Goal: Task Accomplishment & Management: Manage account settings

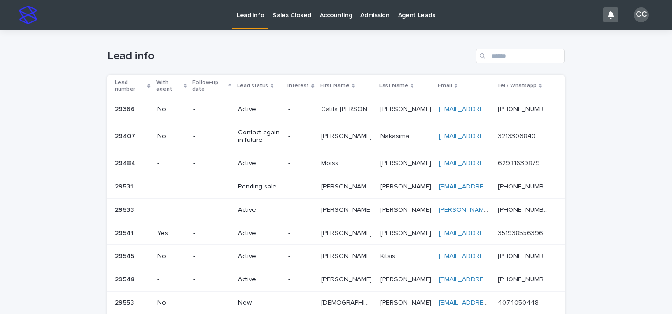
scroll to position [95, 0]
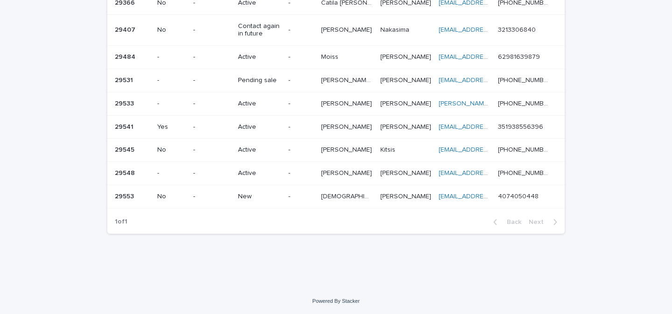
click at [303, 202] on div "-" at bounding box center [301, 196] width 25 height 15
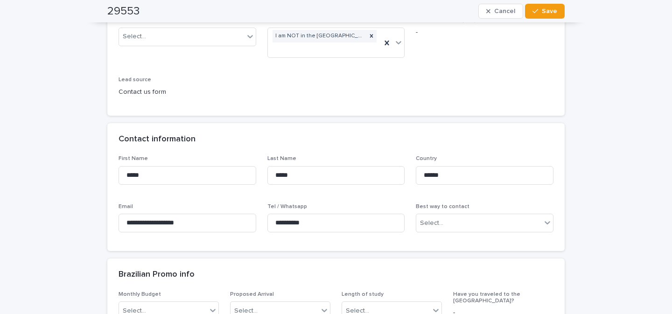
scroll to position [160, 0]
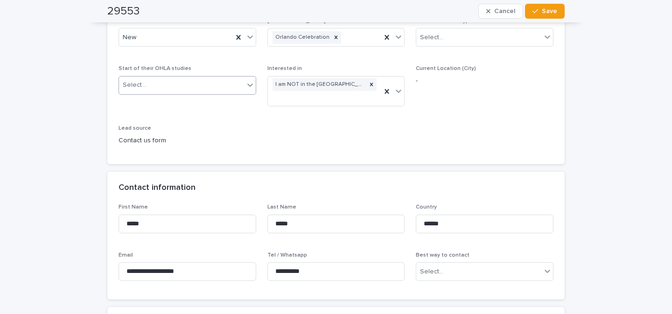
click at [245, 90] on div at bounding box center [250, 85] width 11 height 17
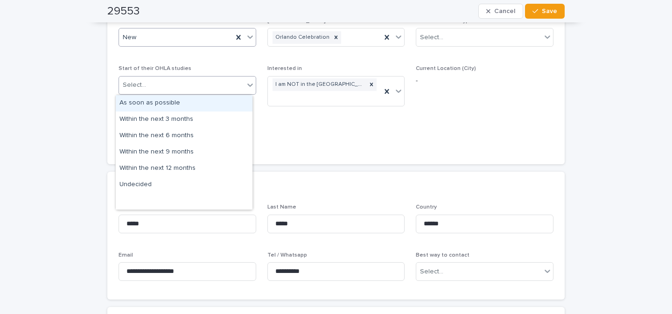
click at [246, 39] on icon at bounding box center [250, 36] width 9 height 9
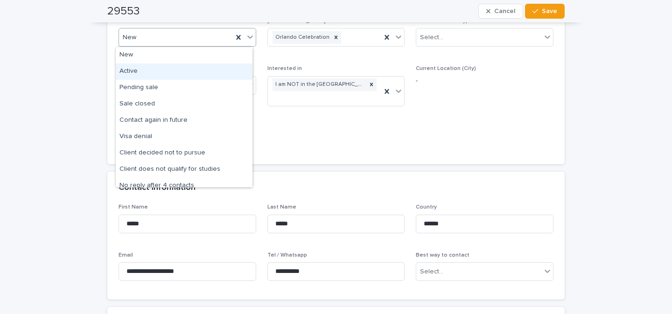
click at [182, 74] on div "Active" at bounding box center [184, 71] width 137 height 16
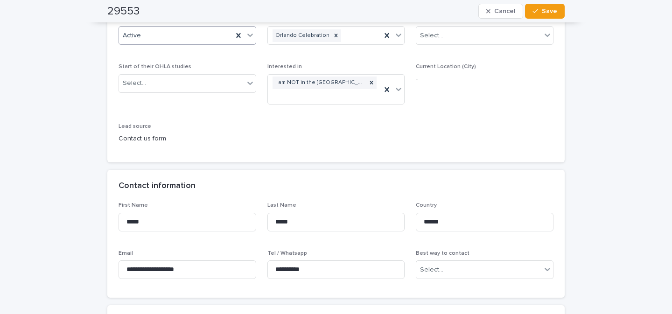
scroll to position [173, 0]
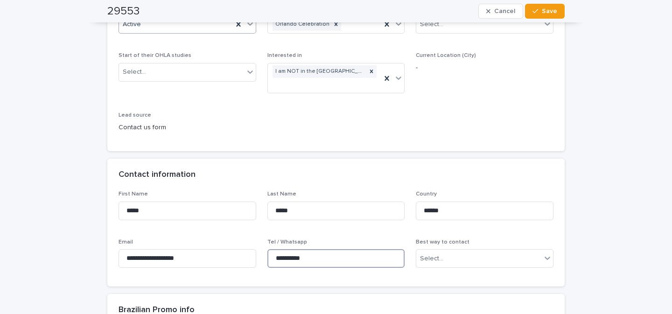
click at [329, 255] on input "**********" at bounding box center [337, 258] width 138 height 19
click at [330, 255] on input "**********" at bounding box center [337, 258] width 138 height 19
click at [539, 8] on button "Save" at bounding box center [545, 11] width 40 height 15
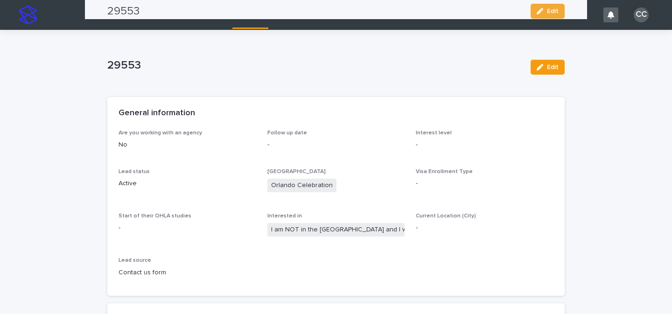
scroll to position [0, 0]
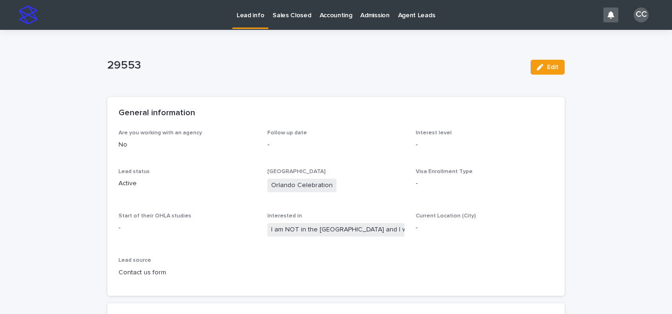
click at [247, 13] on p "Lead info" at bounding box center [251, 10] width 28 height 20
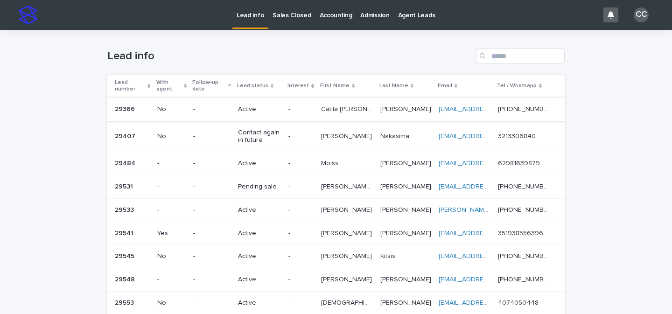
scroll to position [73, 0]
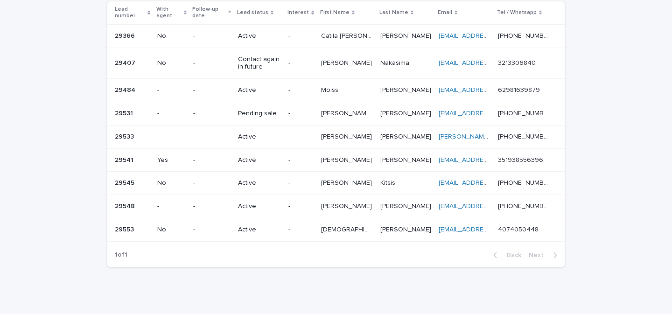
click at [352, 139] on p at bounding box center [347, 137] width 52 height 8
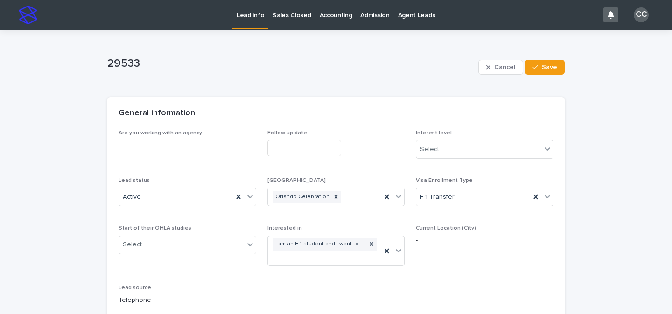
scroll to position [135, 0]
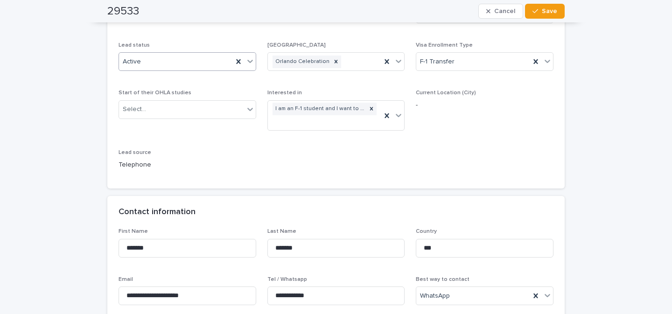
click at [246, 64] on icon at bounding box center [250, 60] width 9 height 9
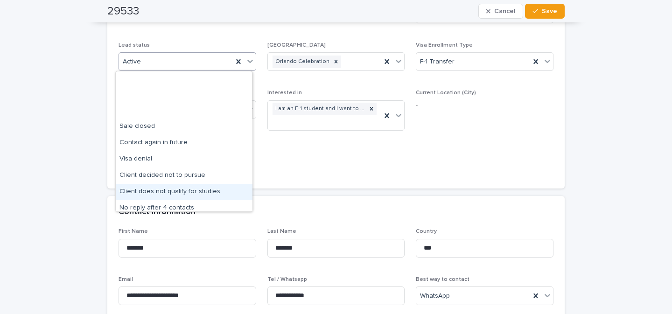
scroll to position [72, 0]
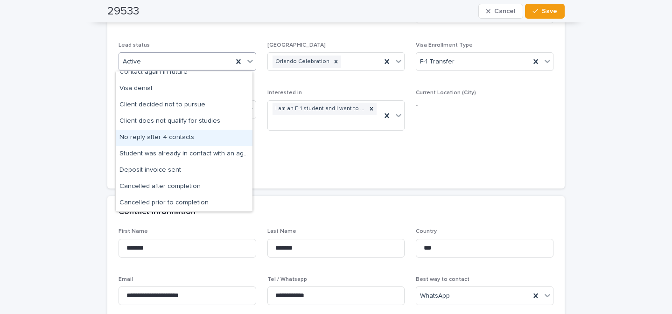
click at [194, 145] on div "No reply after 4 contacts" at bounding box center [184, 138] width 137 height 16
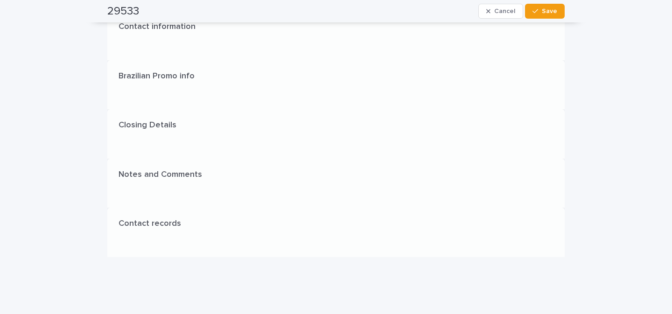
scroll to position [0, 0]
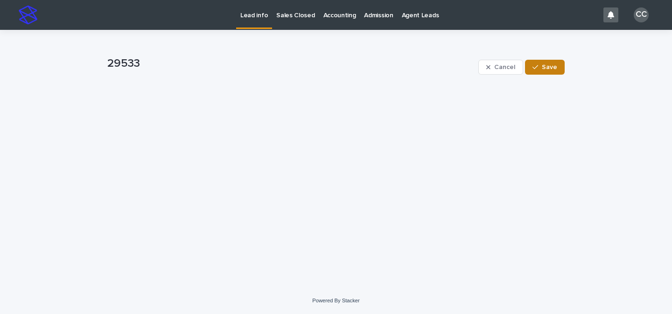
click at [547, 63] on button "Save" at bounding box center [545, 67] width 40 height 15
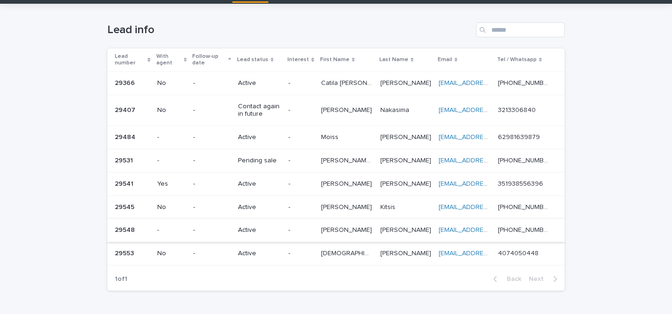
scroll to position [27, 0]
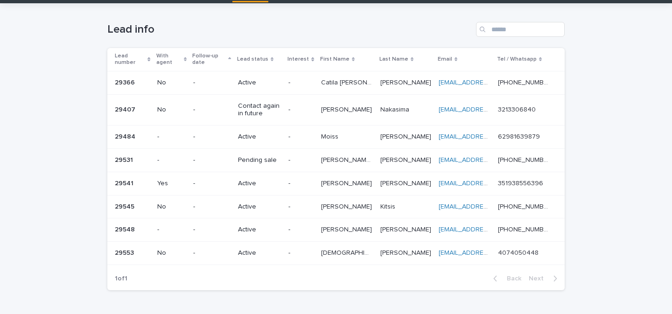
click at [299, 187] on p "-" at bounding box center [301, 184] width 25 height 8
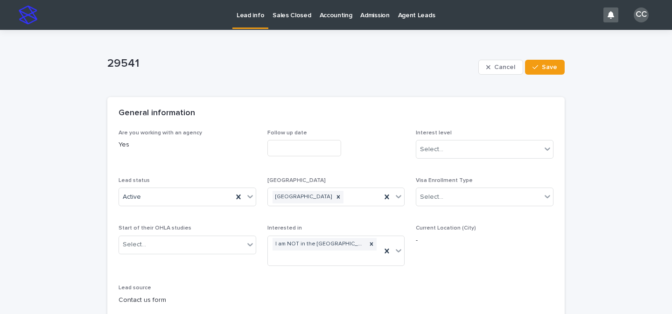
click at [259, 21] on link "Lead info" at bounding box center [251, 14] width 36 height 28
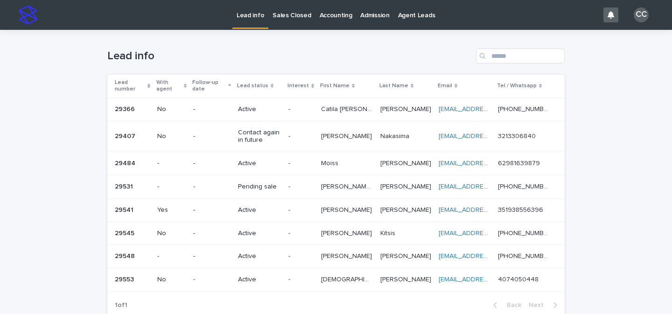
click at [324, 159] on p "Moiss" at bounding box center [330, 163] width 19 height 10
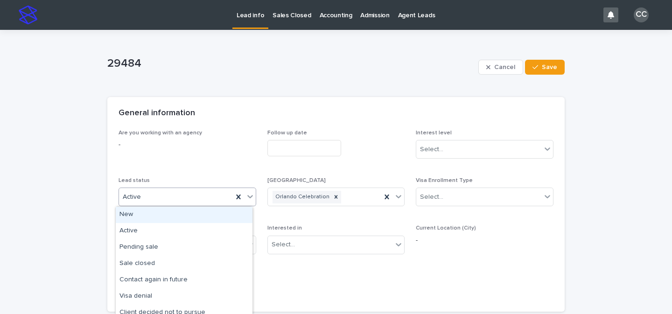
click at [247, 198] on icon at bounding box center [250, 197] width 6 height 3
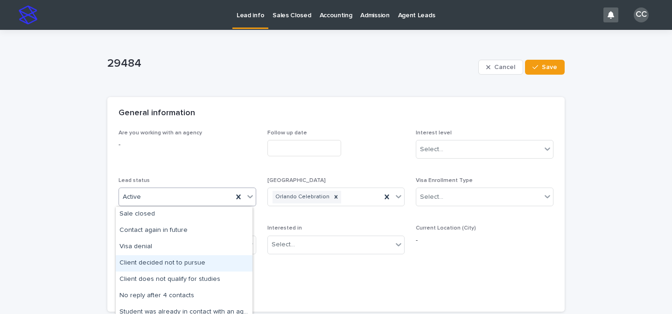
scroll to position [53, 0]
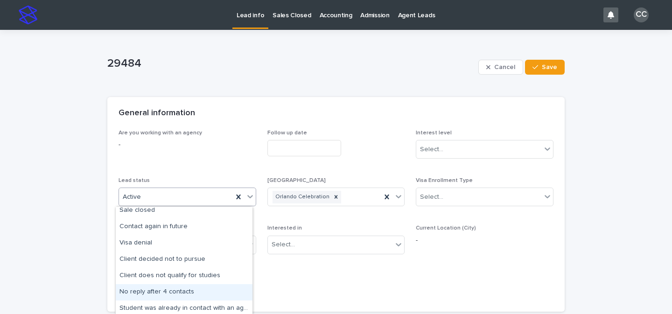
click at [197, 289] on div "No reply after 4 contacts" at bounding box center [184, 292] width 137 height 16
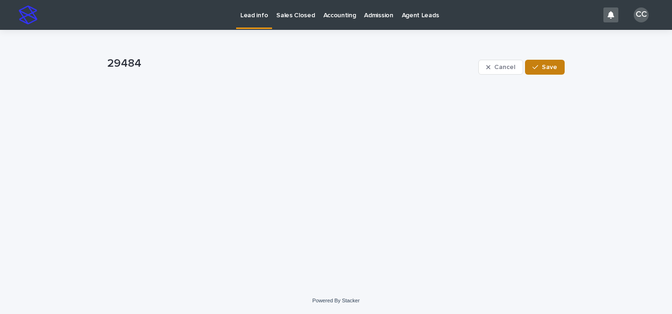
click at [546, 64] on span "Save" at bounding box center [549, 67] width 15 height 7
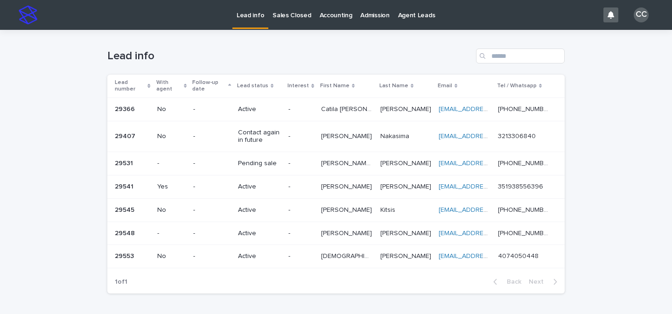
click at [278, 262] on div "Active" at bounding box center [259, 256] width 43 height 15
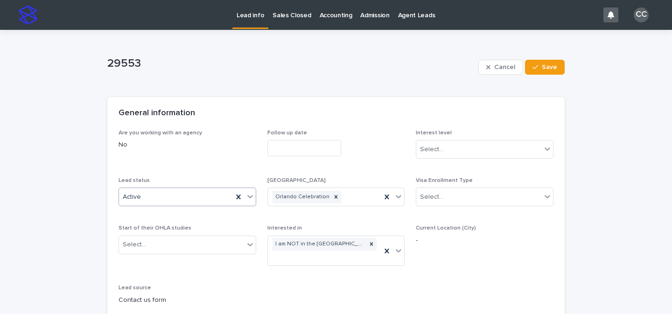
click at [249, 193] on icon at bounding box center [250, 196] width 9 height 9
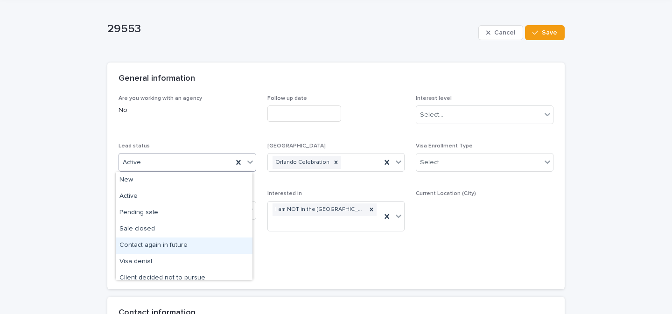
scroll to position [92, 0]
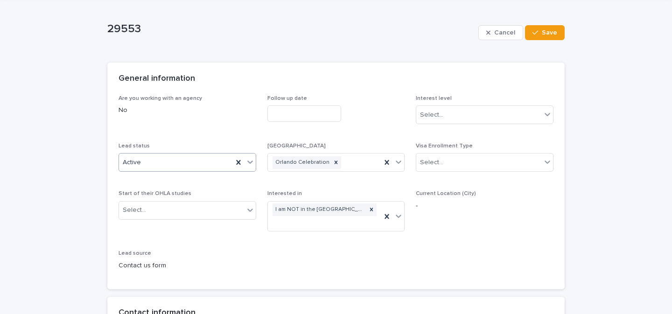
click at [249, 165] on icon at bounding box center [250, 161] width 9 height 9
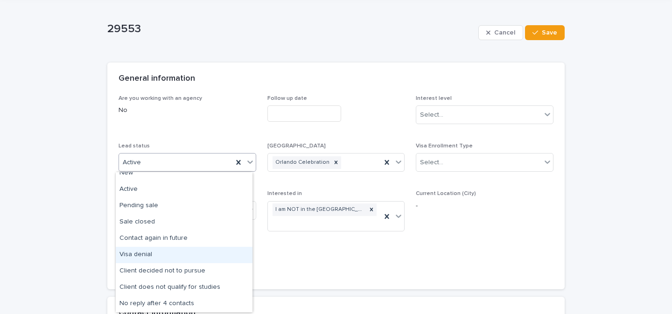
scroll to position [13, 0]
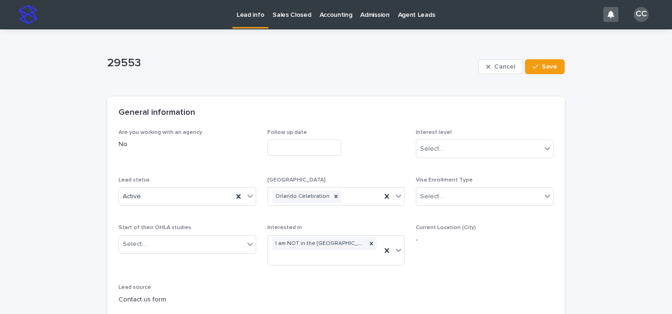
scroll to position [0, 0]
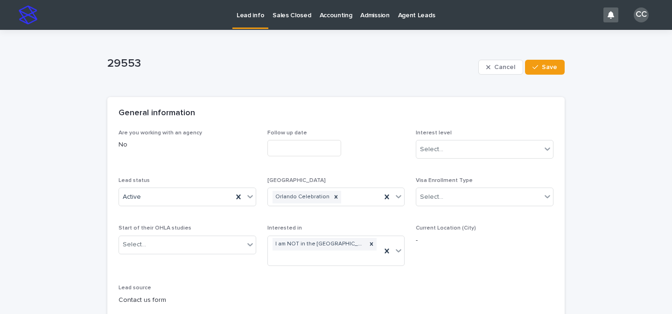
click at [254, 18] on p "Lead info" at bounding box center [251, 10] width 28 height 20
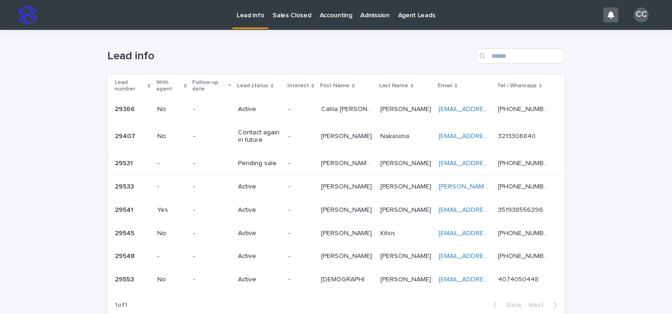
click at [249, 23] on link "Lead info" at bounding box center [251, 14] width 36 height 28
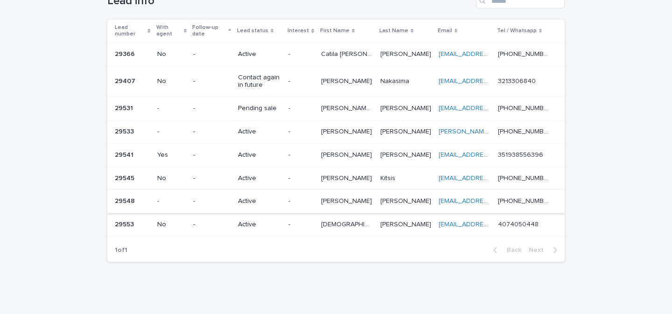
scroll to position [84, 0]
